Goal: Find specific page/section: Find specific page/section

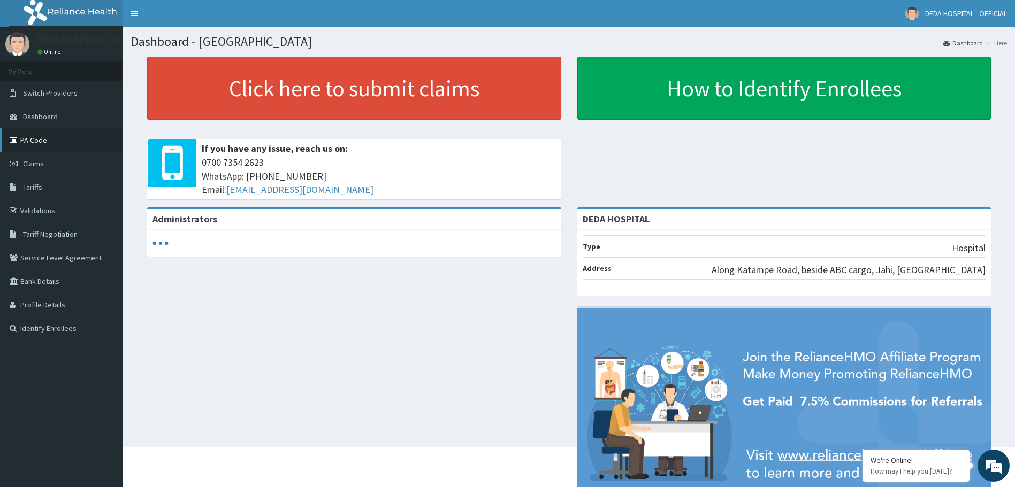
click at [34, 149] on link "PA Code" at bounding box center [61, 140] width 123 height 24
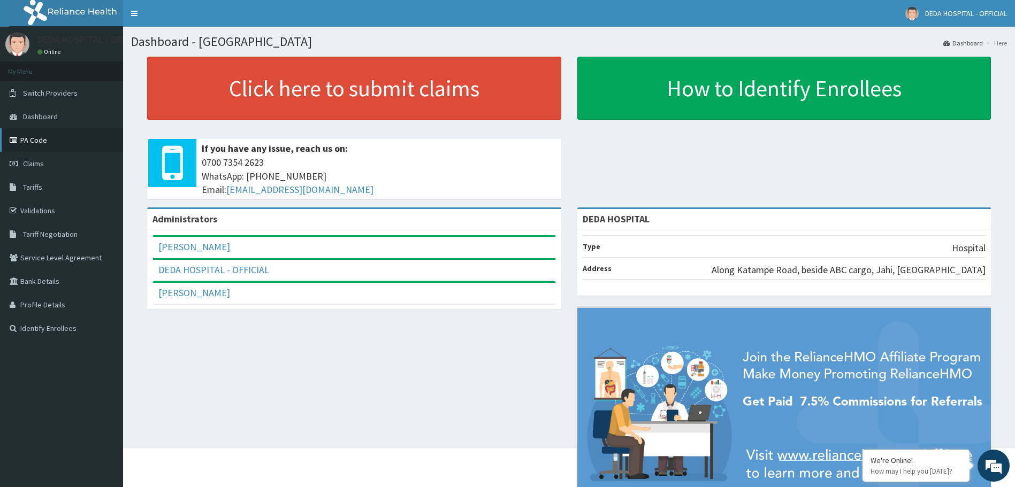
click at [60, 137] on link "PA Code" at bounding box center [61, 140] width 123 height 24
